Goal: Information Seeking & Learning: Learn about a topic

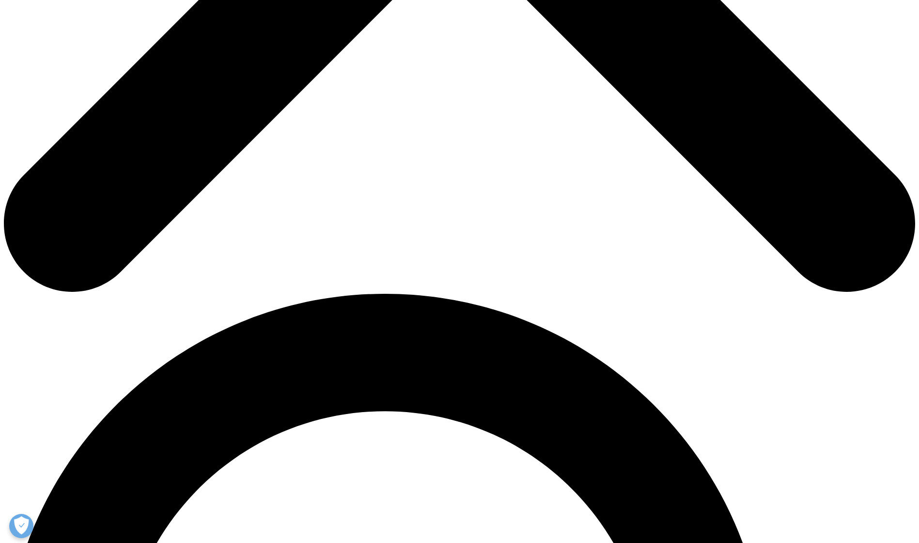
scroll to position [630, 0]
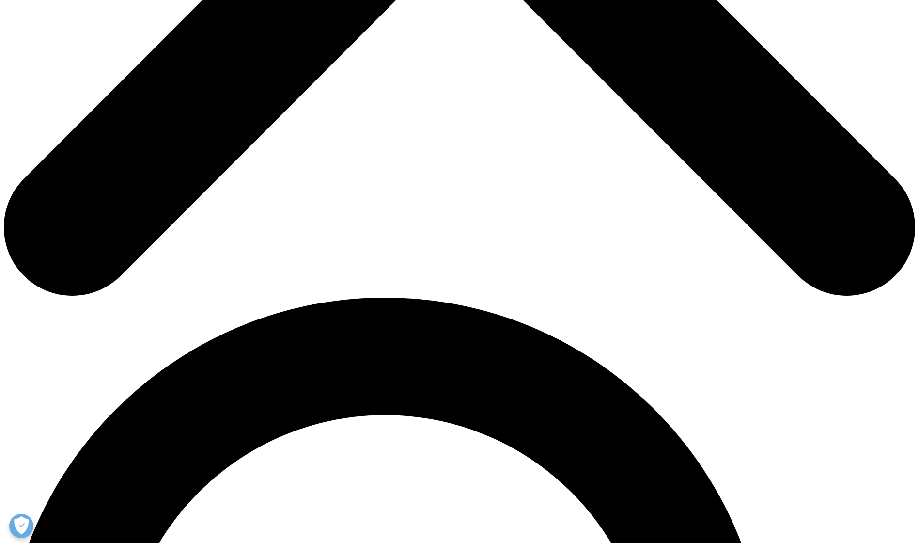
drag, startPoint x: 606, startPoint y: 523, endPoint x: 504, endPoint y: 202, distance: 337.7
drag, startPoint x: 566, startPoint y: 504, endPoint x: 511, endPoint y: 253, distance: 257.0
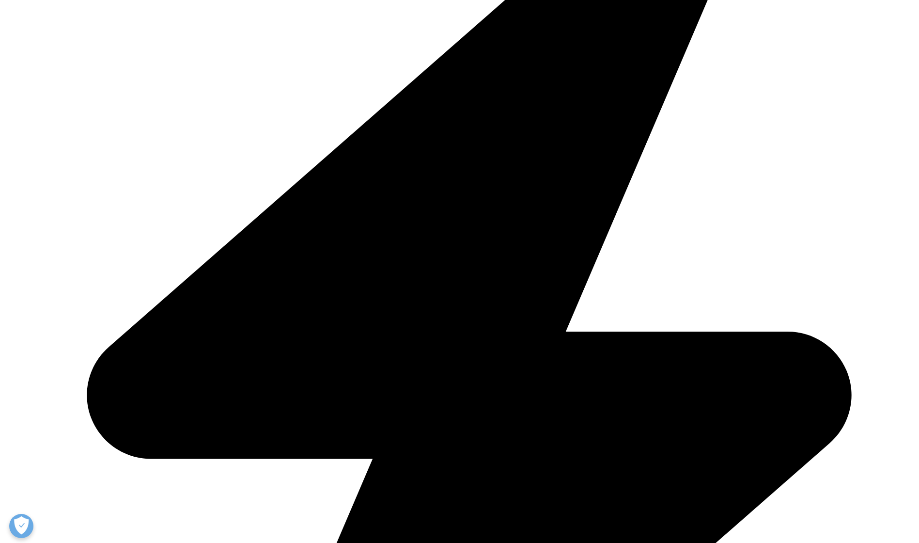
drag, startPoint x: 511, startPoint y: 253, endPoint x: 551, endPoint y: 417, distance: 169.0
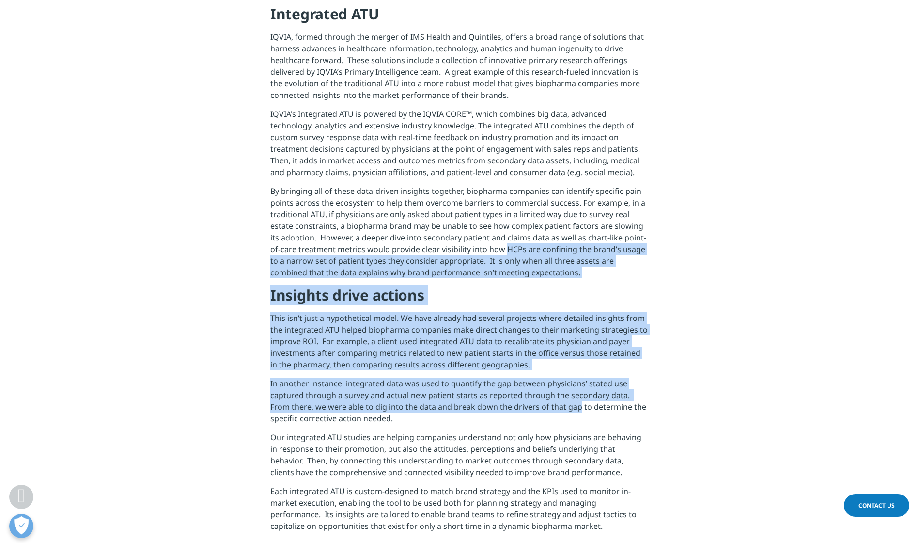
click at [551, 417] on div "In the highly competitive biopharmaceutical marketplace, effective marketing ca…" at bounding box center [459, 131] width 379 height 815
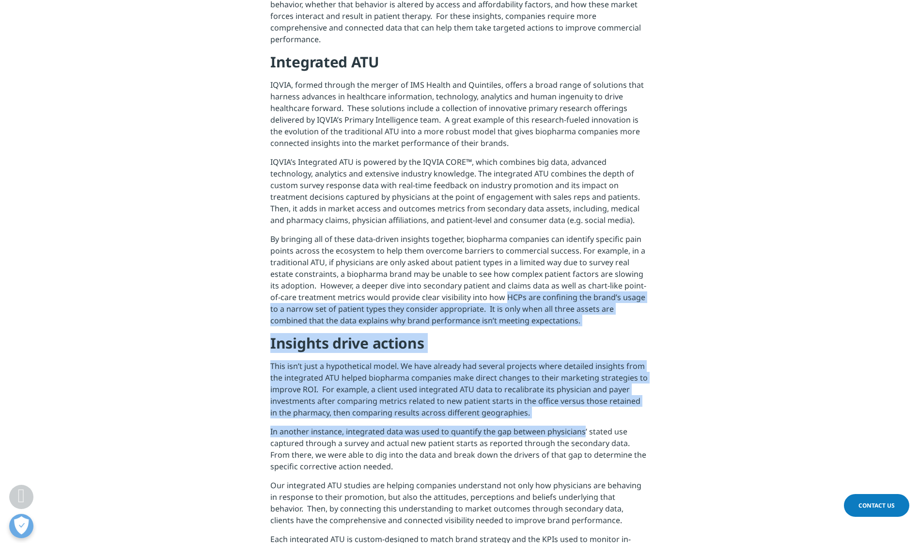
scroll to position [582, 0]
click at [551, 417] on p "This isn’t just a hypothetical model. We have already had several projects wher…" at bounding box center [459, 393] width 379 height 65
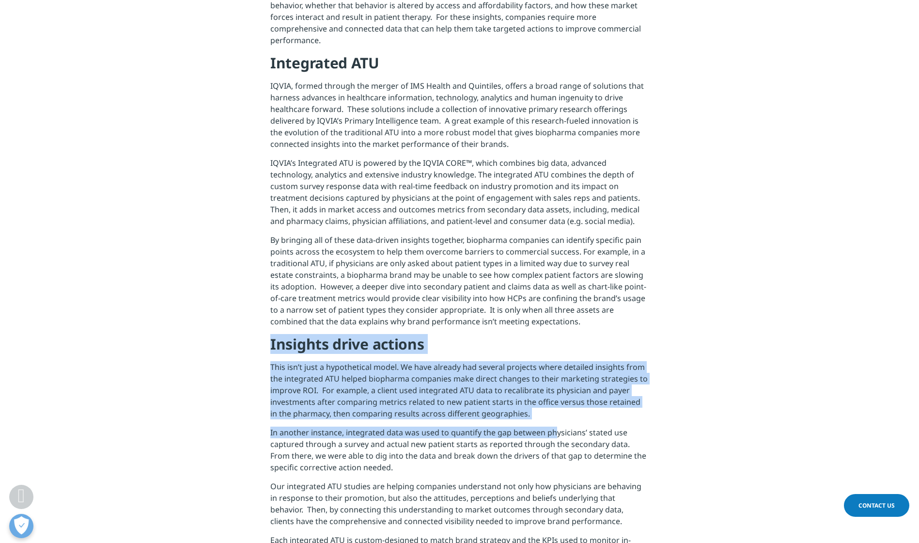
drag, startPoint x: 556, startPoint y: 429, endPoint x: 563, endPoint y: 317, distance: 112.6
click at [563, 317] on div "In the highly competitive biopharmaceutical marketplace, effective marketing ca…" at bounding box center [459, 180] width 379 height 815
click at [563, 317] on p "By bringing all of these data-driven insights together, biopharma companies can…" at bounding box center [459, 284] width 379 height 100
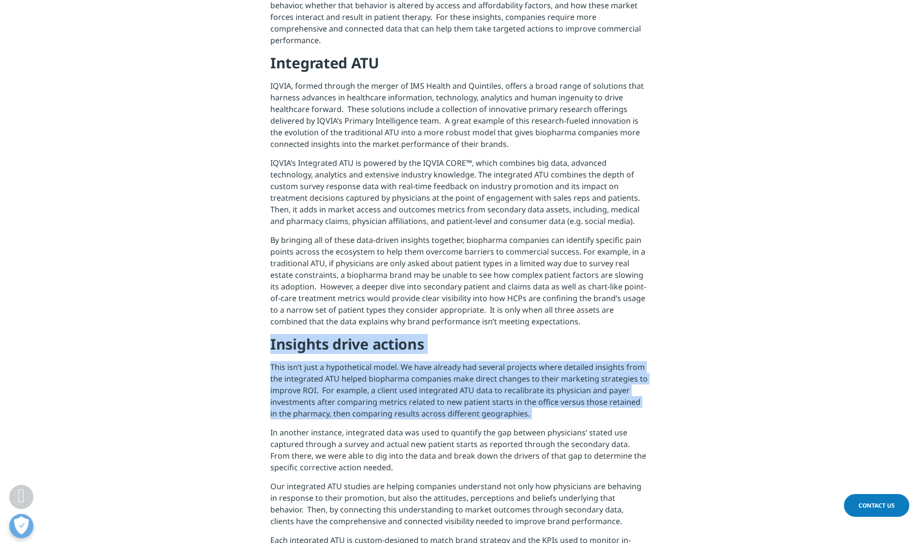
drag, startPoint x: 563, startPoint y: 317, endPoint x: 572, endPoint y: 414, distance: 97.4
click at [572, 414] on div "In the highly competitive biopharmaceutical marketplace, effective marketing ca…" at bounding box center [459, 180] width 379 height 815
click at [572, 414] on p "This isn’t just a hypothetical model. We have already had several projects wher…" at bounding box center [459, 393] width 379 height 65
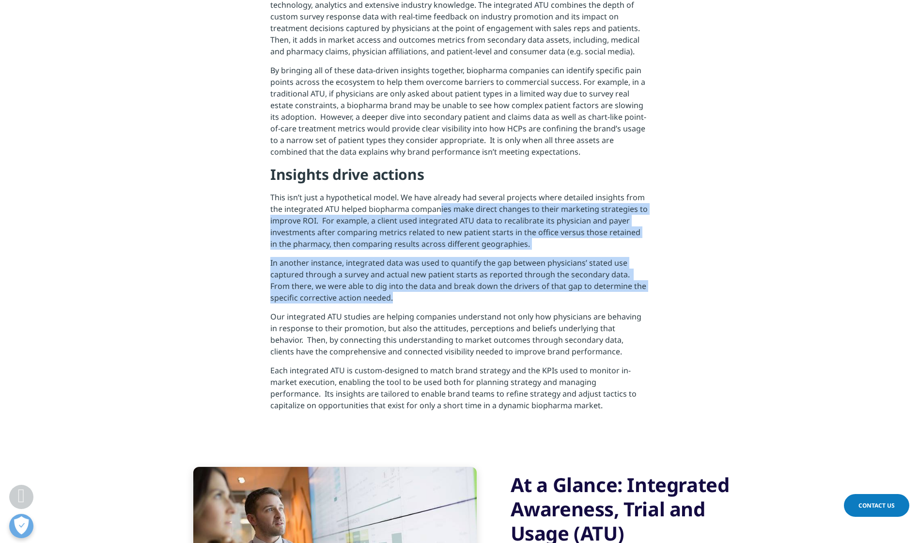
scroll to position [727, 0]
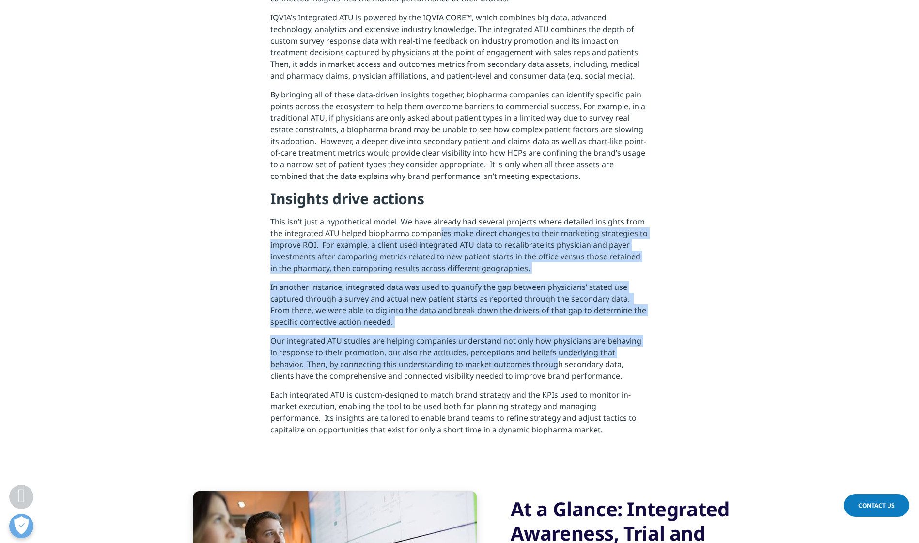
drag, startPoint x: 439, startPoint y: 181, endPoint x: 519, endPoint y: 365, distance: 200.8
click at [519, 365] on div "In the highly competitive biopharmaceutical marketplace, effective marketing ca…" at bounding box center [459, 34] width 379 height 815
click at [519, 365] on p "Our integrated ATU studies are helping companies understand not only how physic…" at bounding box center [459, 362] width 379 height 54
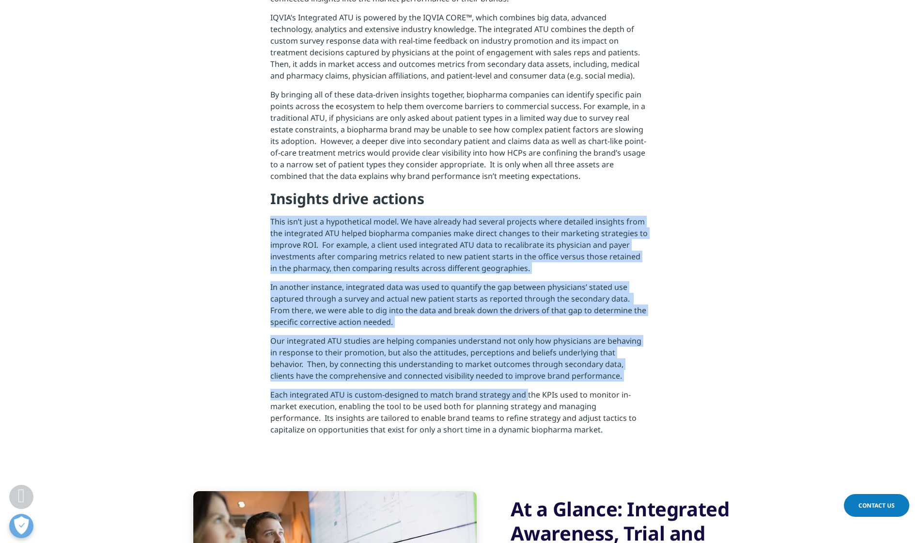
drag, startPoint x: 526, startPoint y: 394, endPoint x: 514, endPoint y: 196, distance: 198.1
click at [514, 196] on div "In the highly competitive biopharmaceutical marketplace, effective marketing ca…" at bounding box center [459, 34] width 379 height 815
click at [514, 196] on h4 "Insights drive actions" at bounding box center [459, 202] width 379 height 27
drag, startPoint x: 514, startPoint y: 196, endPoint x: 580, endPoint y: 400, distance: 214.9
click at [580, 400] on div "In the highly competitive biopharmaceutical marketplace, effective marketing ca…" at bounding box center [459, 34] width 379 height 815
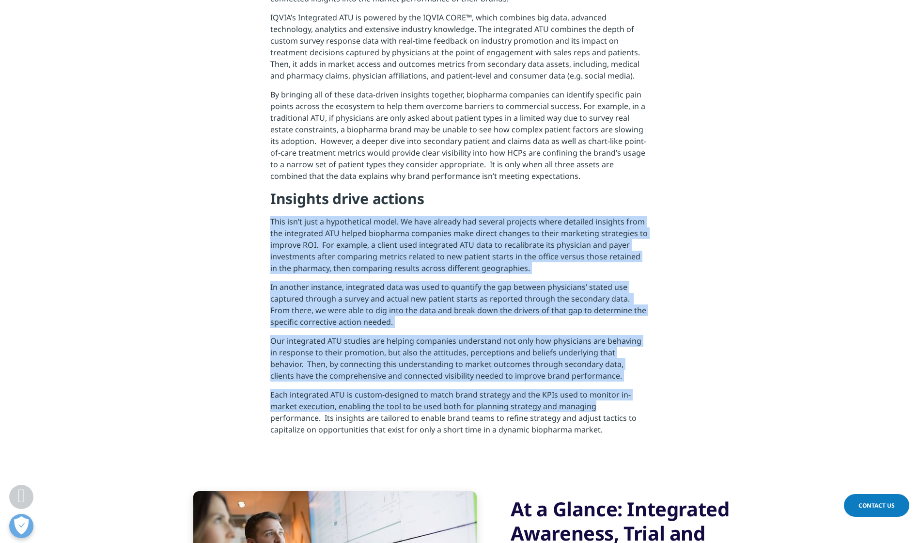
click at [580, 399] on p "Each integrated ATU is custom-designed to match brand strategy and the KPIs use…" at bounding box center [459, 416] width 379 height 54
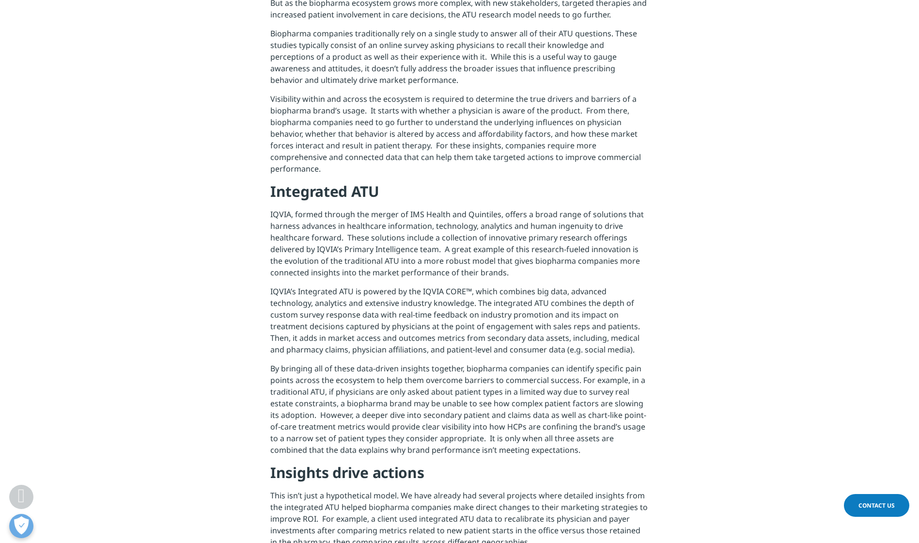
scroll to position [582, 0]
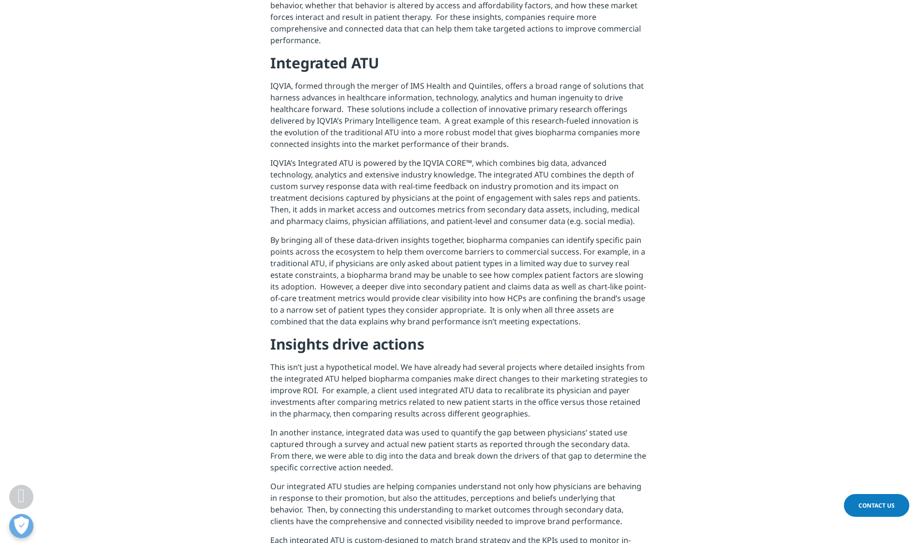
click at [505, 239] on p "By bringing all of these data-driven insights together, biopharma companies can…" at bounding box center [459, 284] width 379 height 100
